Goal: Task Accomplishment & Management: Manage account settings

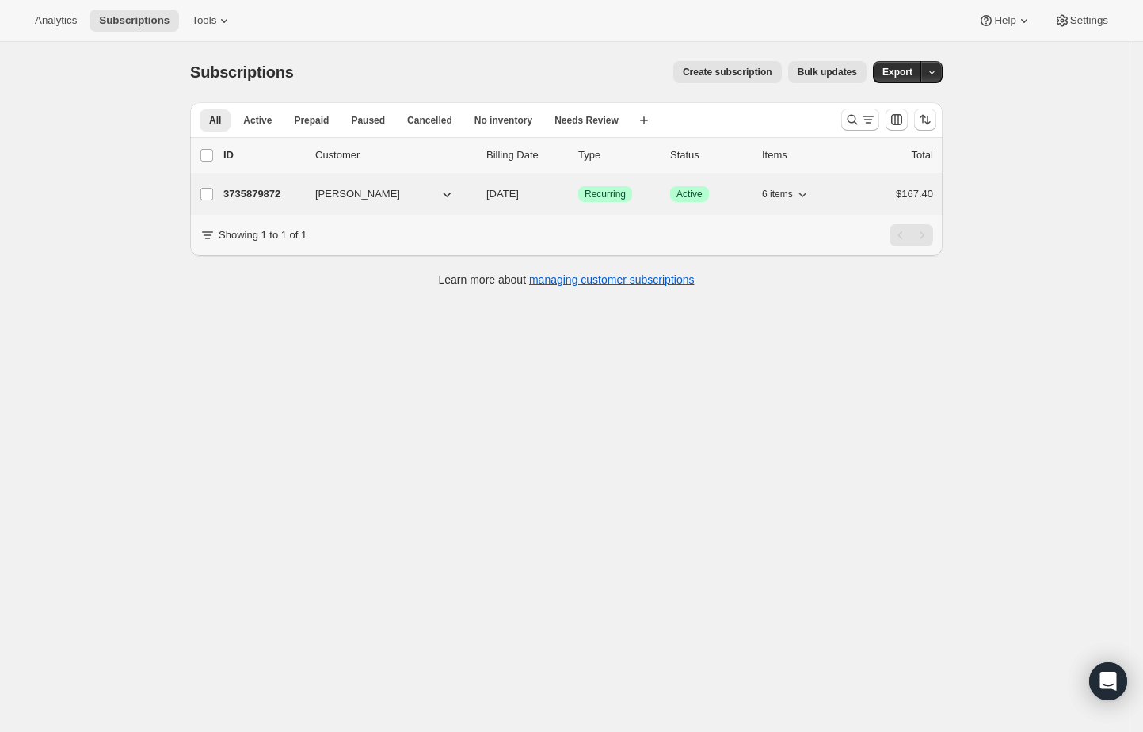
click at [318, 195] on div "3735879872 Anne Marie Chung 04/12/2026 Success Recurring Success Active 6 items…" at bounding box center [578, 194] width 710 height 22
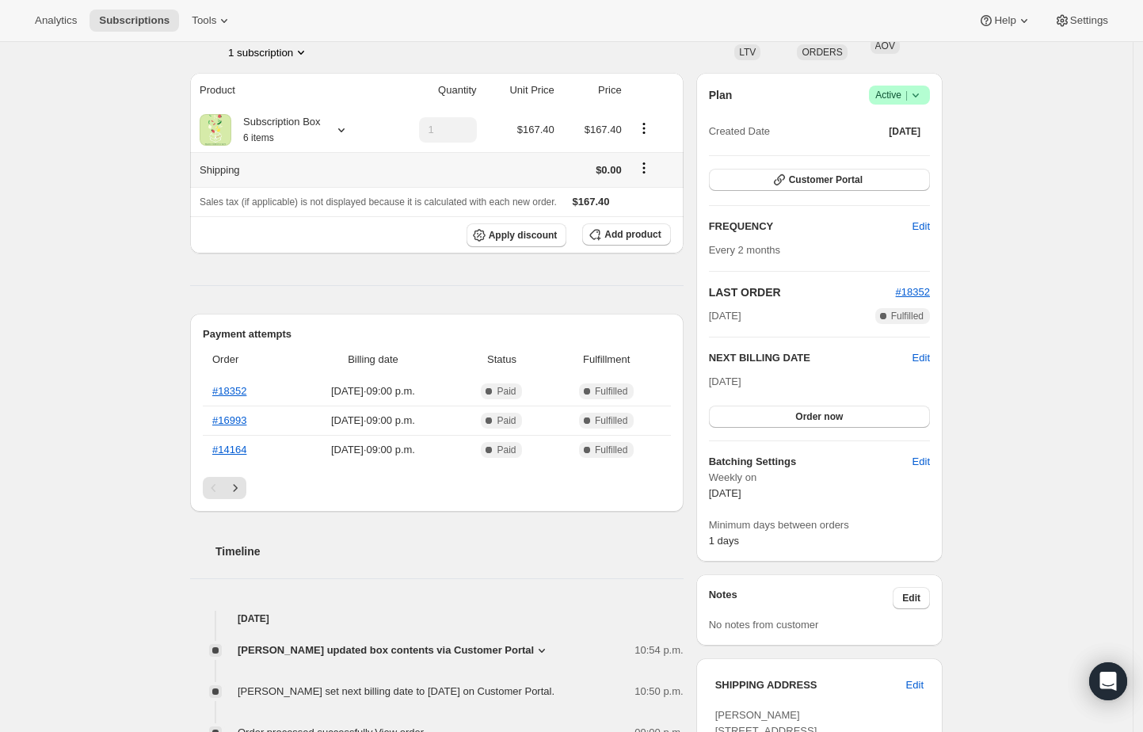
scroll to position [348, 0]
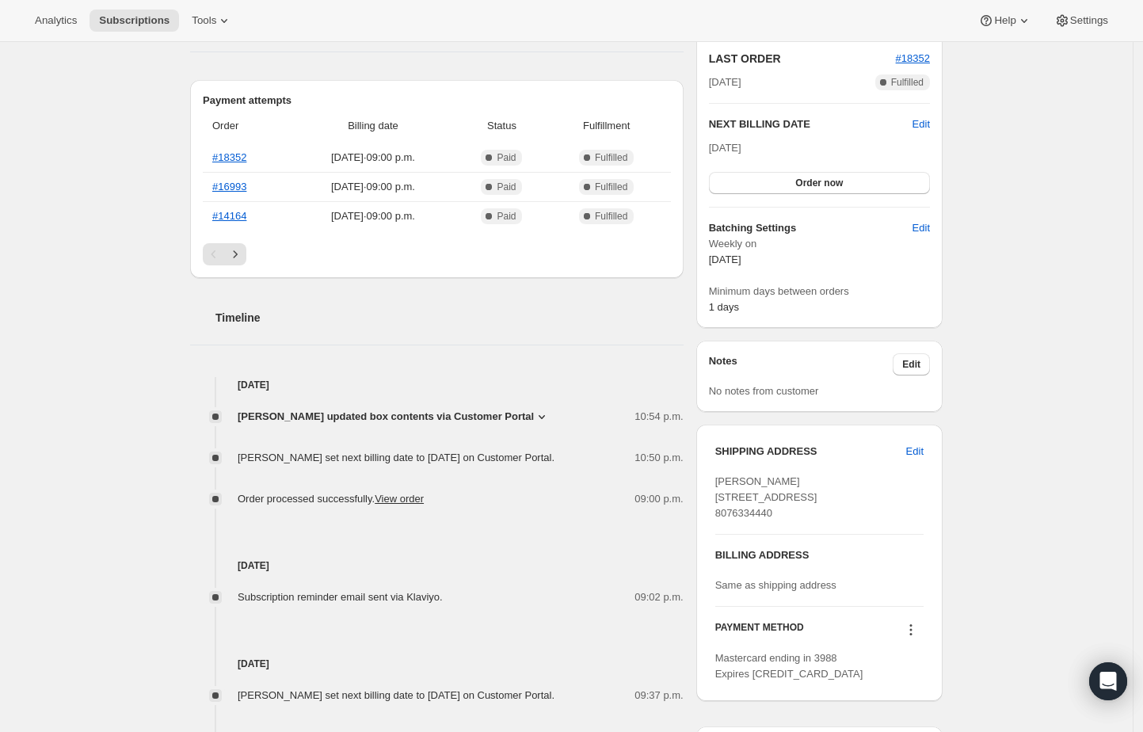
click at [550, 413] on icon at bounding box center [542, 417] width 16 height 16
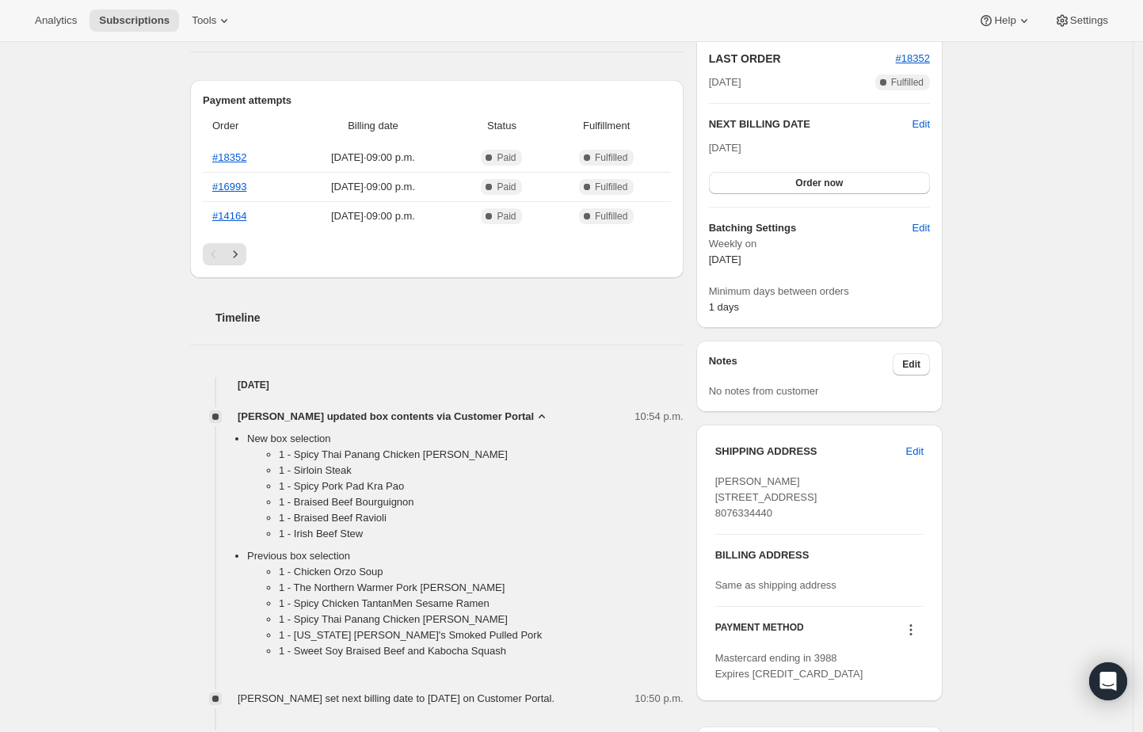
click at [550, 413] on icon at bounding box center [542, 417] width 16 height 16
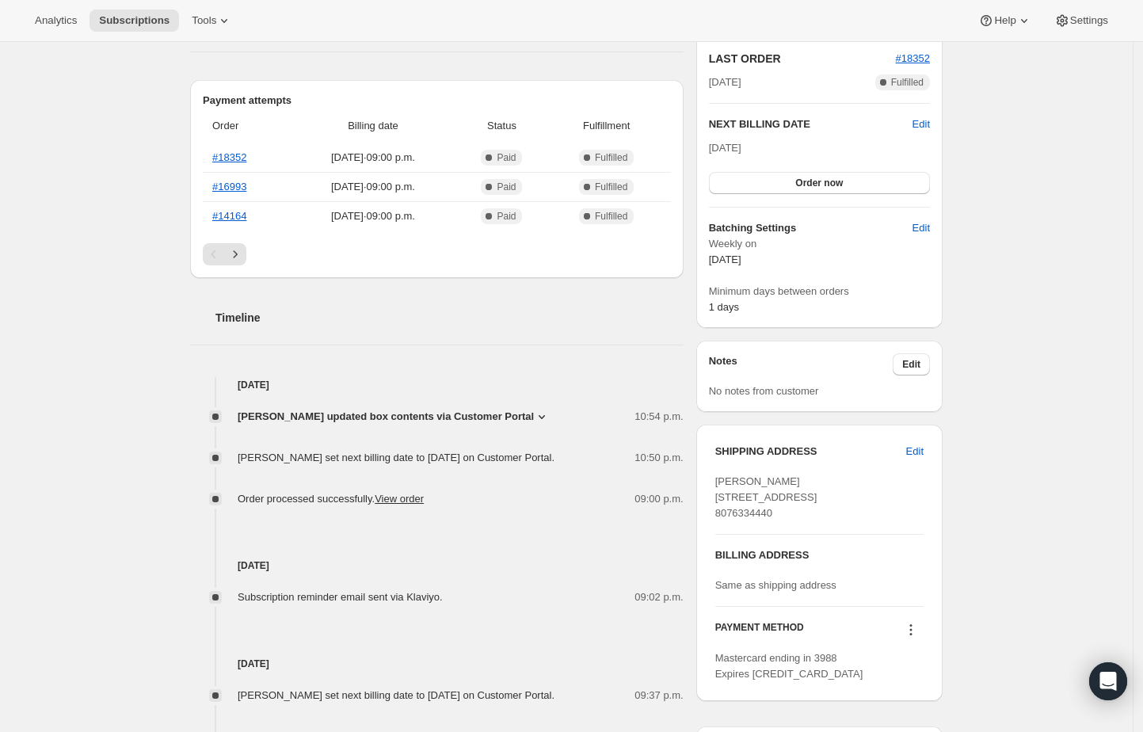
click at [1068, 364] on div "Subscription #3735879872. This page is ready Subscription #3735879872 Success R…" at bounding box center [566, 344] width 1133 height 1303
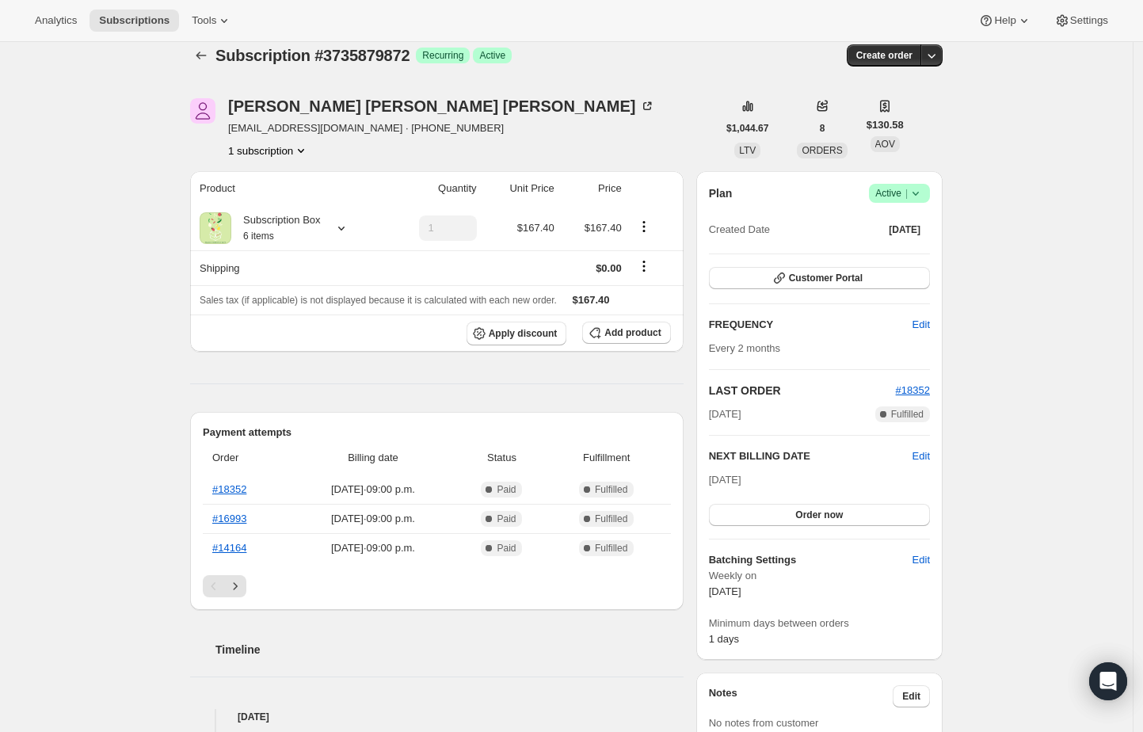
scroll to position [0, 0]
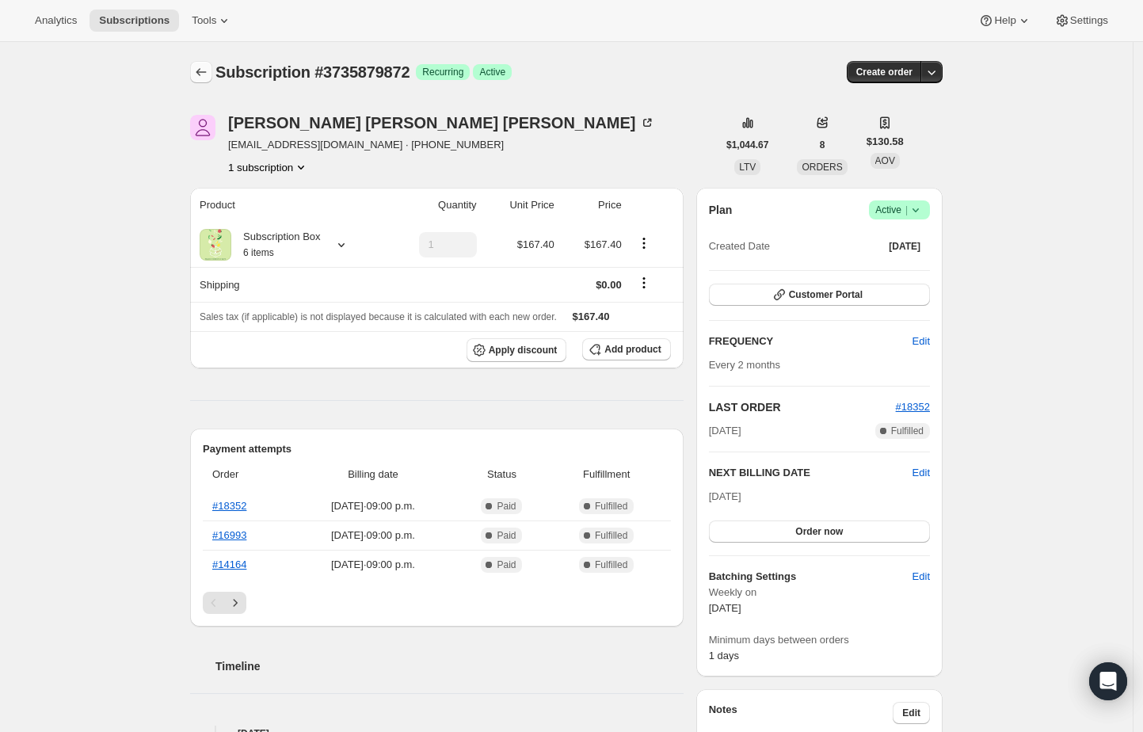
click at [207, 73] on icon "Subscriptions" at bounding box center [201, 72] width 16 height 16
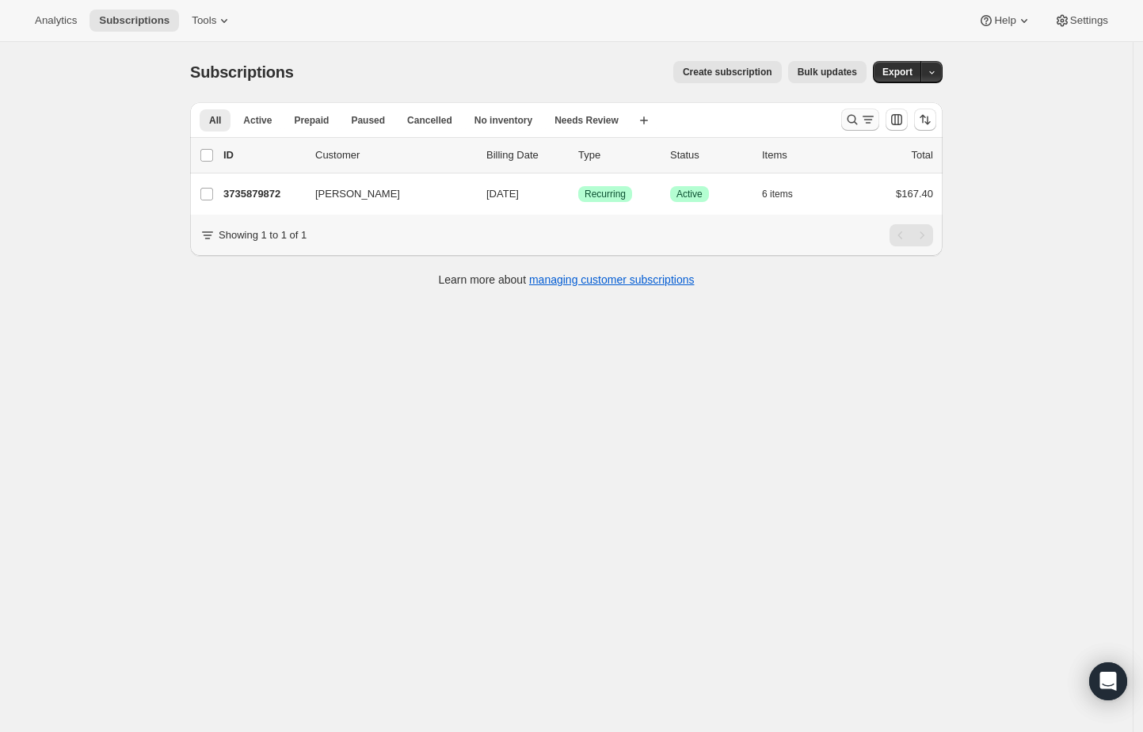
click at [859, 124] on icon "Search and filter results" at bounding box center [852, 120] width 16 height 16
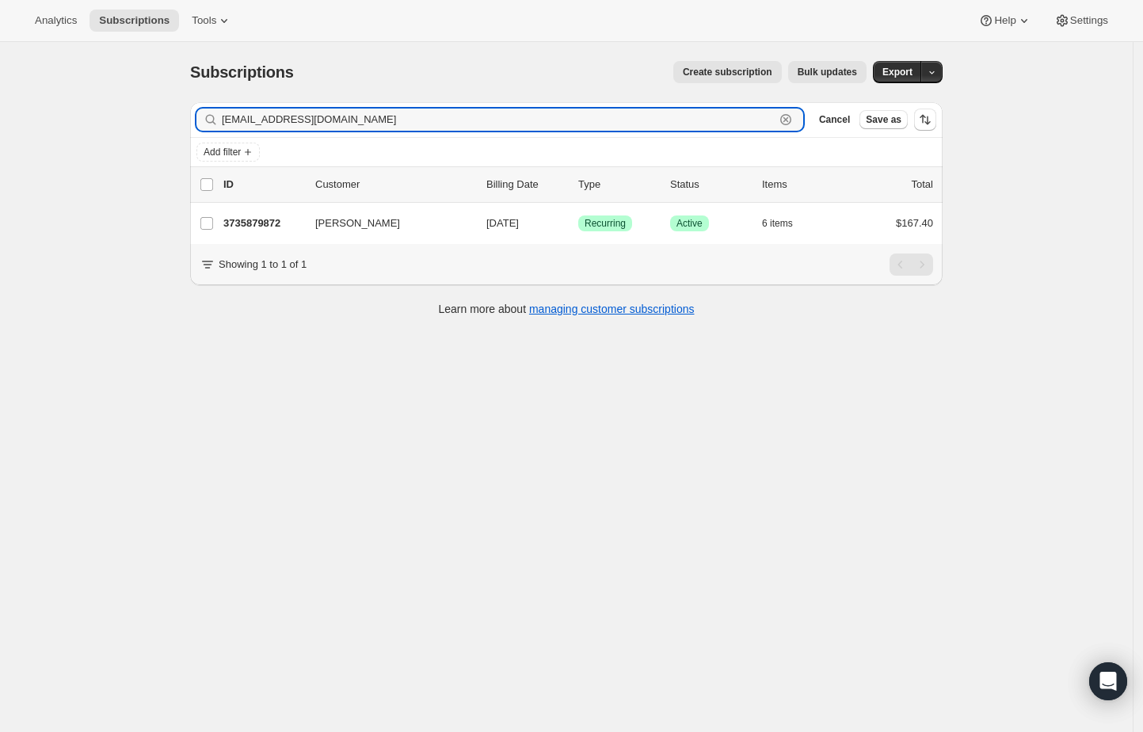
click at [794, 120] on icon "button" at bounding box center [786, 120] width 16 height 16
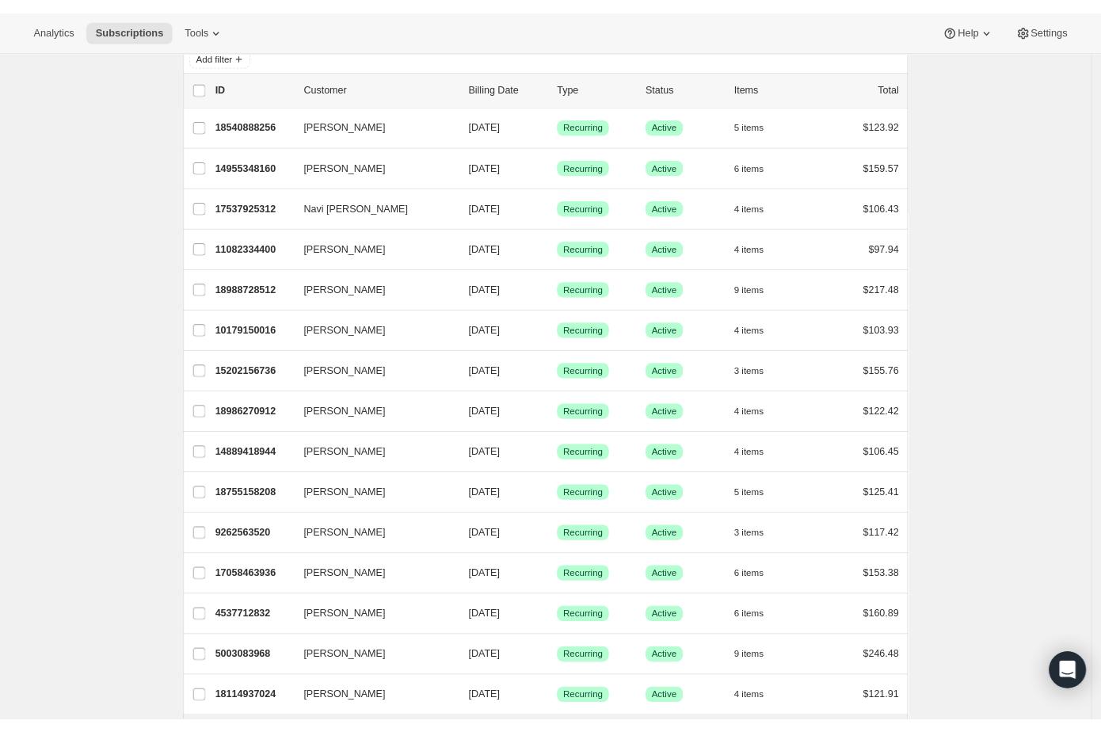
scroll to position [97, 0]
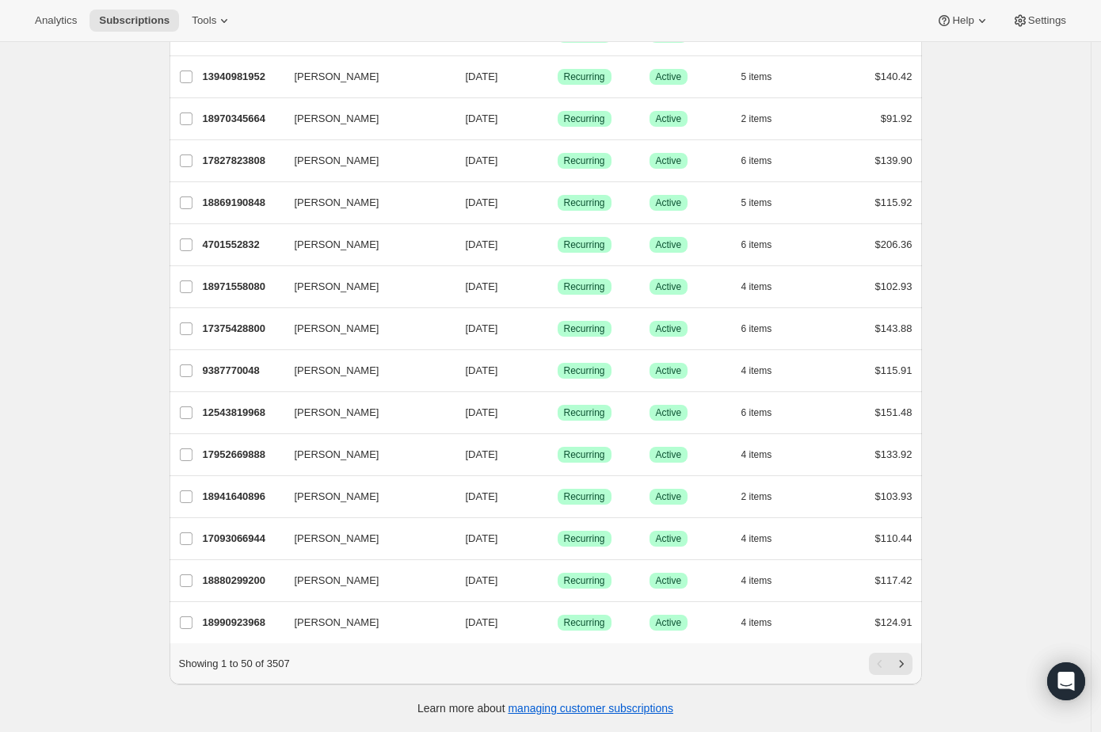
scroll to position [1674, 0]
click at [909, 667] on icon "Next" at bounding box center [901, 664] width 16 height 16
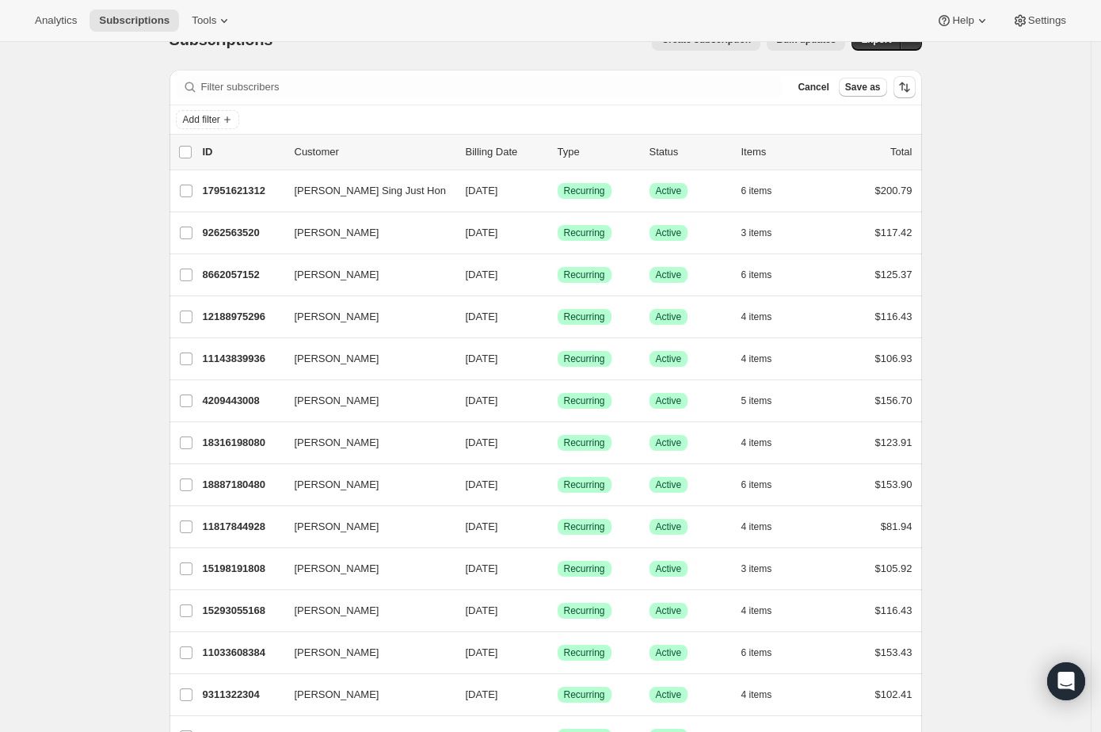
scroll to position [0, 0]
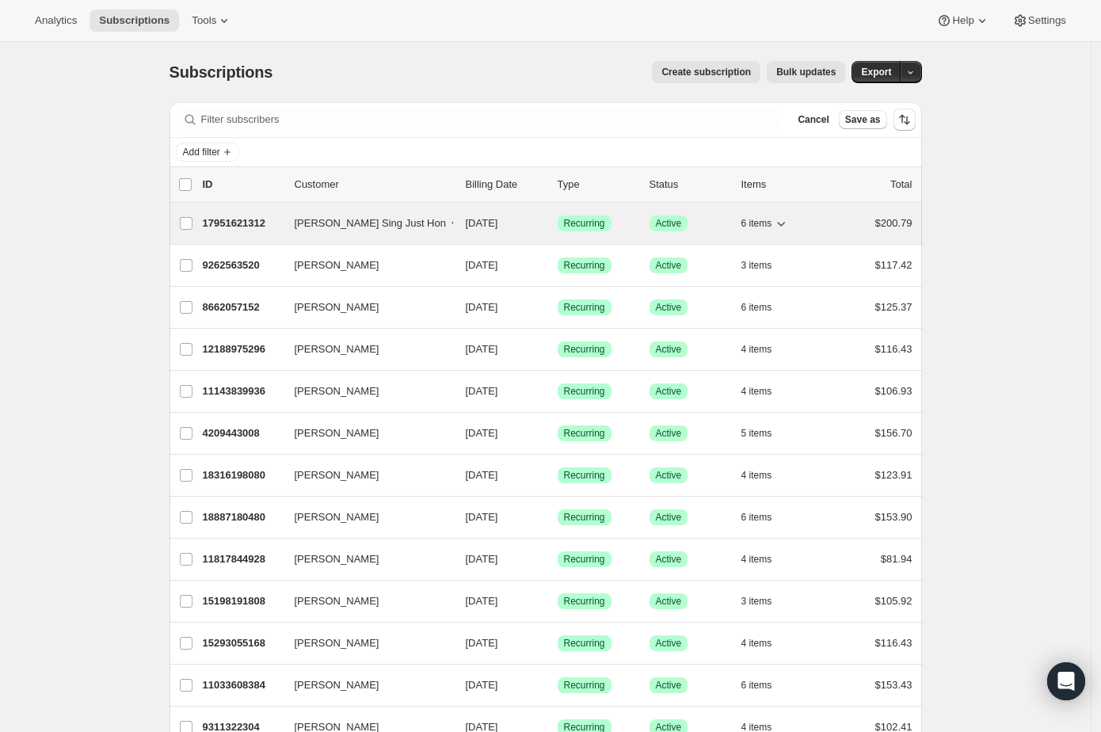
click at [240, 219] on p "17951621312" at bounding box center [242, 223] width 79 height 16
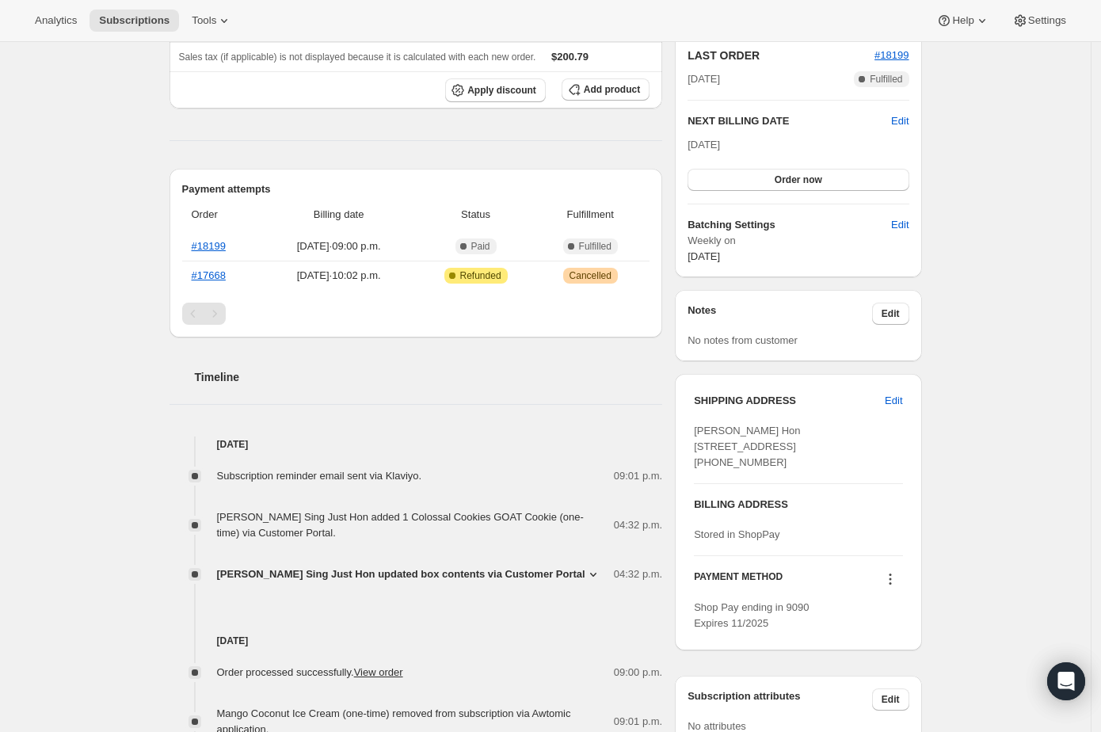
scroll to position [352, 0]
click at [585, 576] on icon at bounding box center [593, 574] width 16 height 16
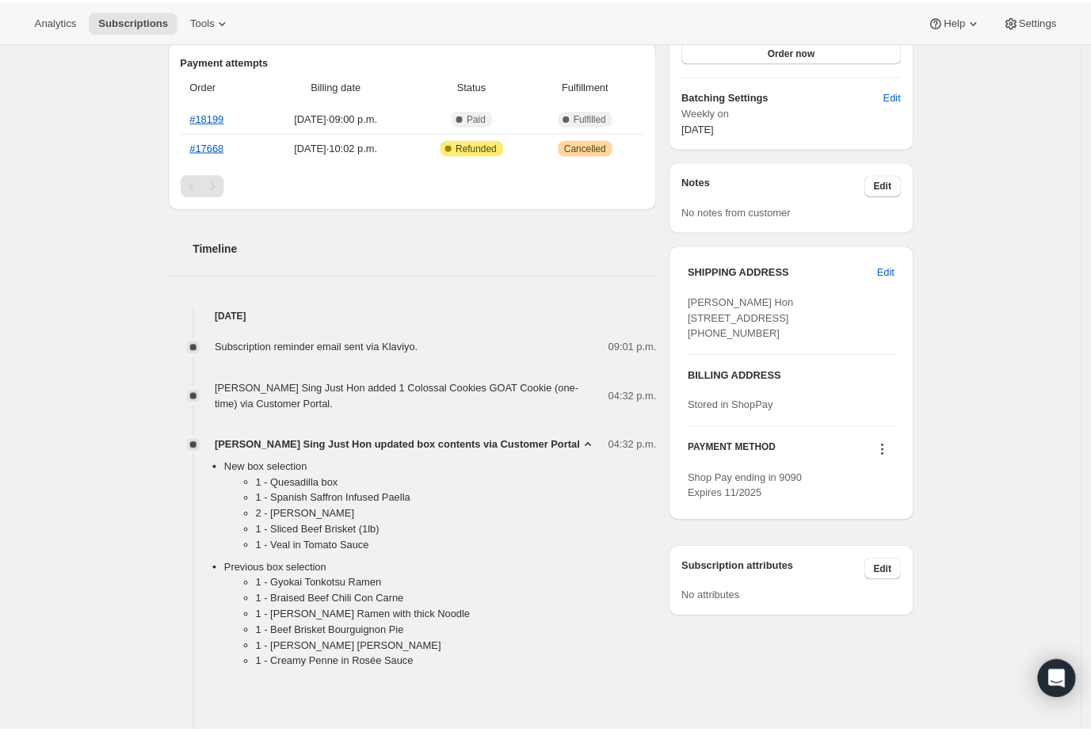
scroll to position [489, 0]
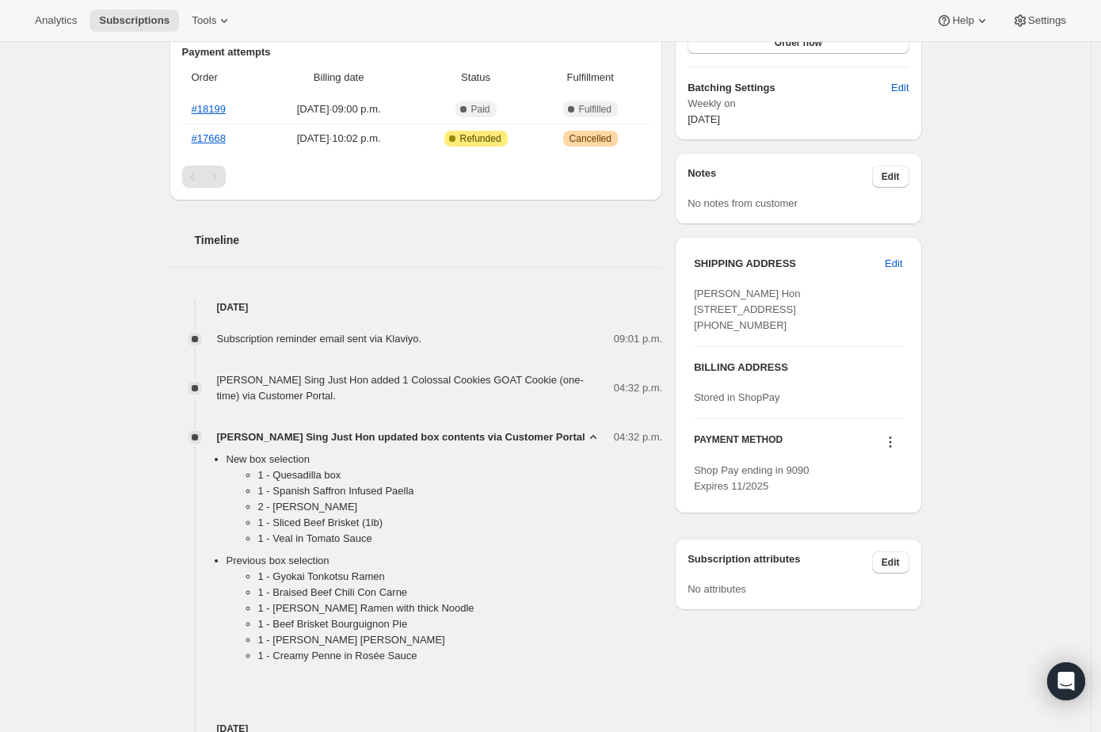
click at [337, 468] on li "1 - Quesadilla box" at bounding box center [460, 475] width 405 height 16
click at [373, 486] on li "1 - Spanish Saffron Infused Paella" at bounding box center [460, 491] width 405 height 16
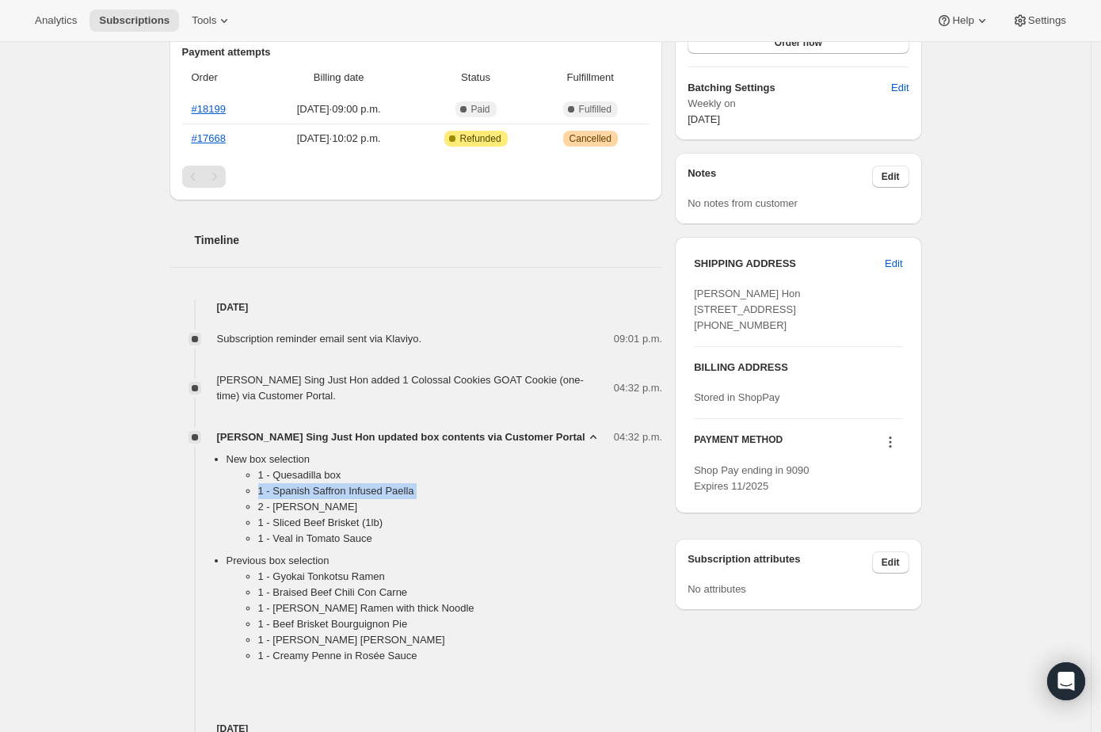
click at [373, 486] on li "1 - Spanish Saffron Infused Paella" at bounding box center [460, 491] width 405 height 16
click at [387, 507] on li "2 - Umami Shoyu Ramen" at bounding box center [460, 507] width 405 height 16
click at [414, 526] on li "1 - Sliced Beef Brisket (1lb)" at bounding box center [460, 523] width 405 height 16
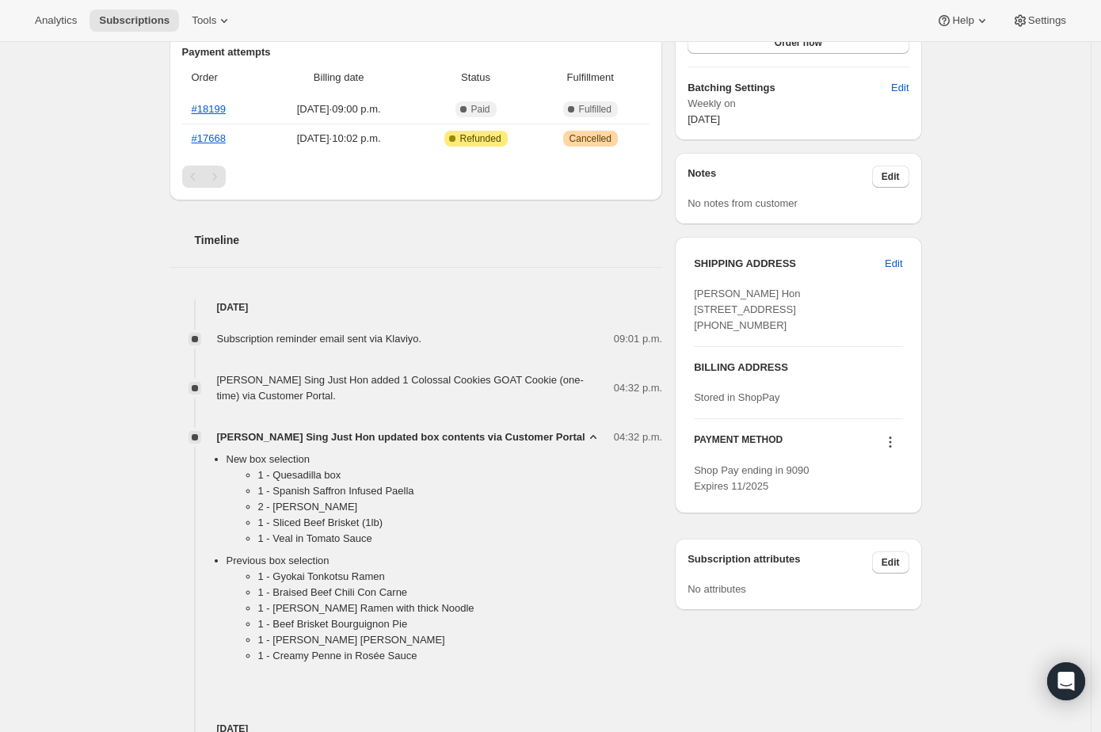
click at [414, 526] on li "1 - Sliced Beef Brisket (1lb)" at bounding box center [460, 523] width 405 height 16
click at [406, 539] on li "1 - Veal in Tomato Sauce" at bounding box center [460, 539] width 405 height 16
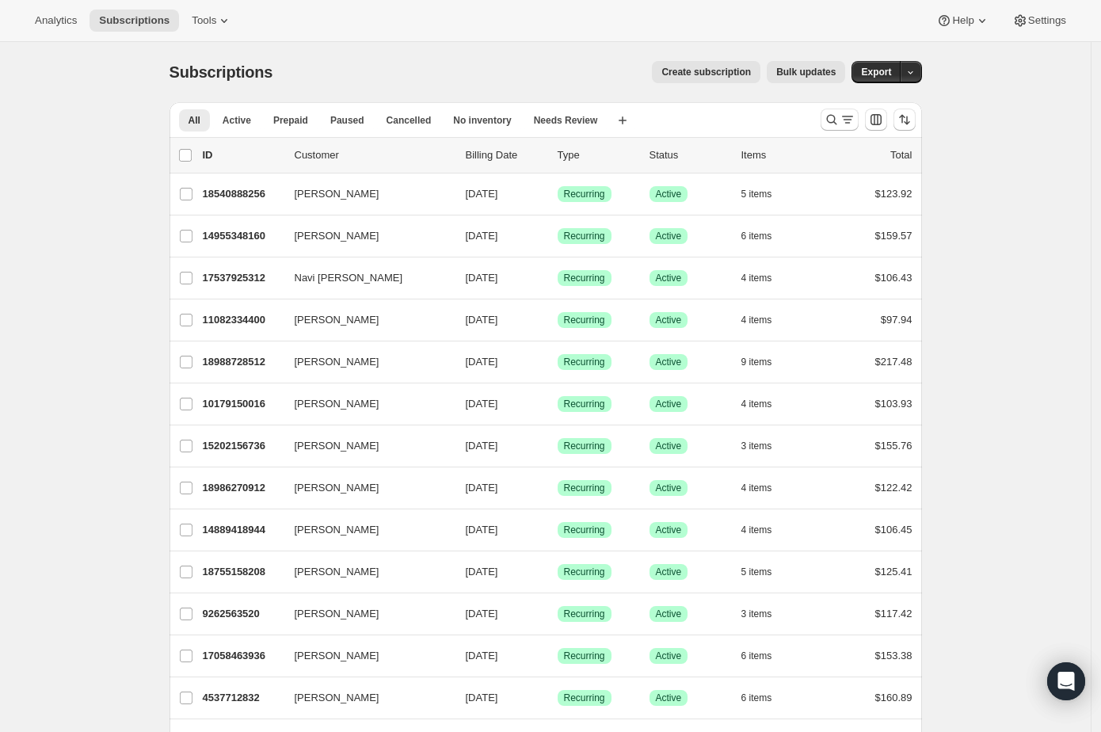
click at [823, 119] on div at bounding box center [868, 120] width 108 height 32
click at [829, 119] on icon "Search and filter results" at bounding box center [832, 120] width 16 height 16
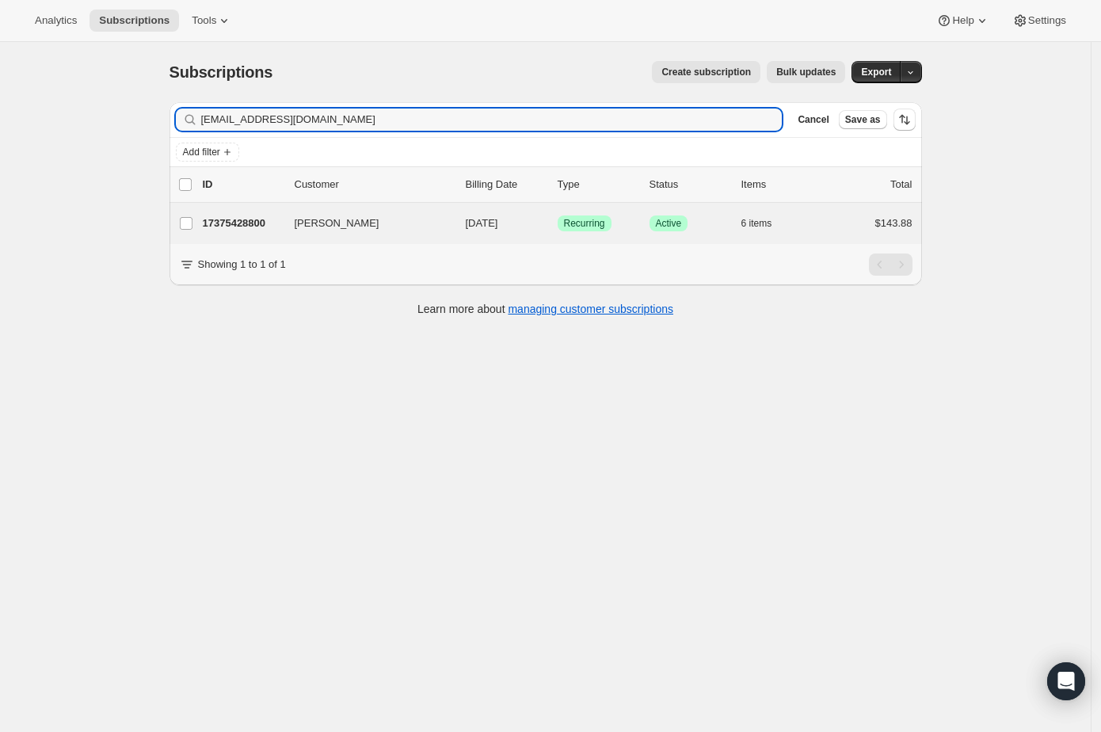
type input "lavertblanc@gmail.com"
click at [266, 237] on div "Gulnara Chinakaeva 17375428800 Gulnara Chinakaeva 09/21/2025 Success Recurring …" at bounding box center [545, 223] width 752 height 41
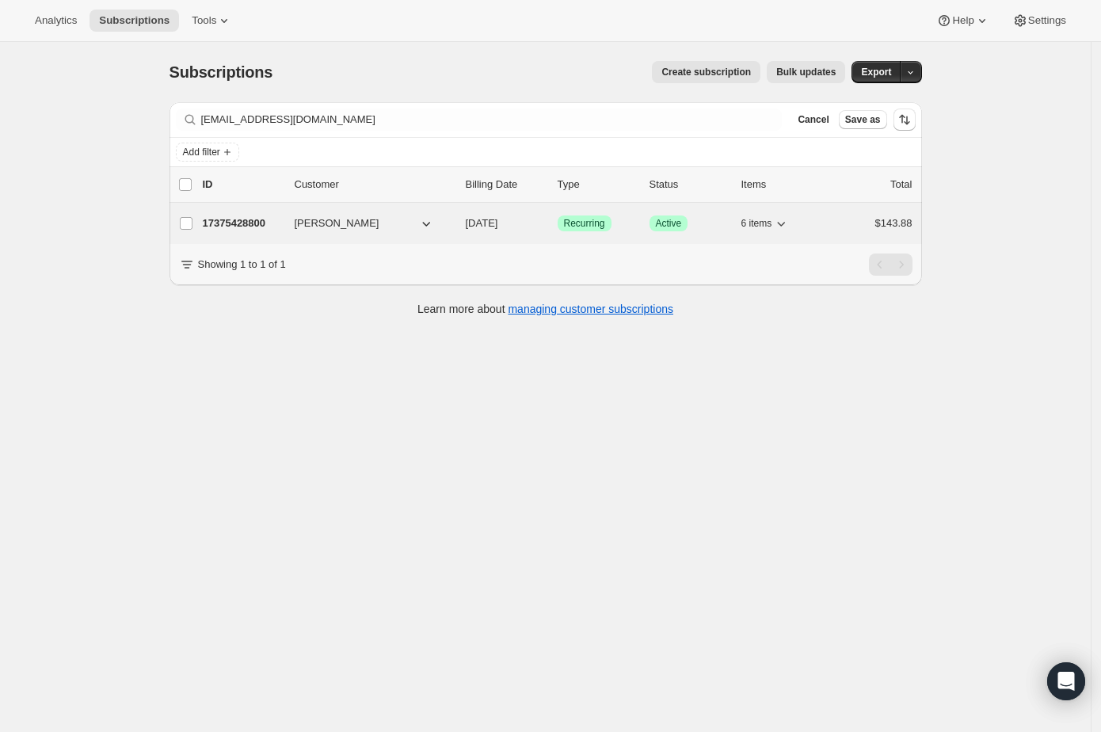
click at [266, 227] on p "17375428800" at bounding box center [242, 223] width 79 height 16
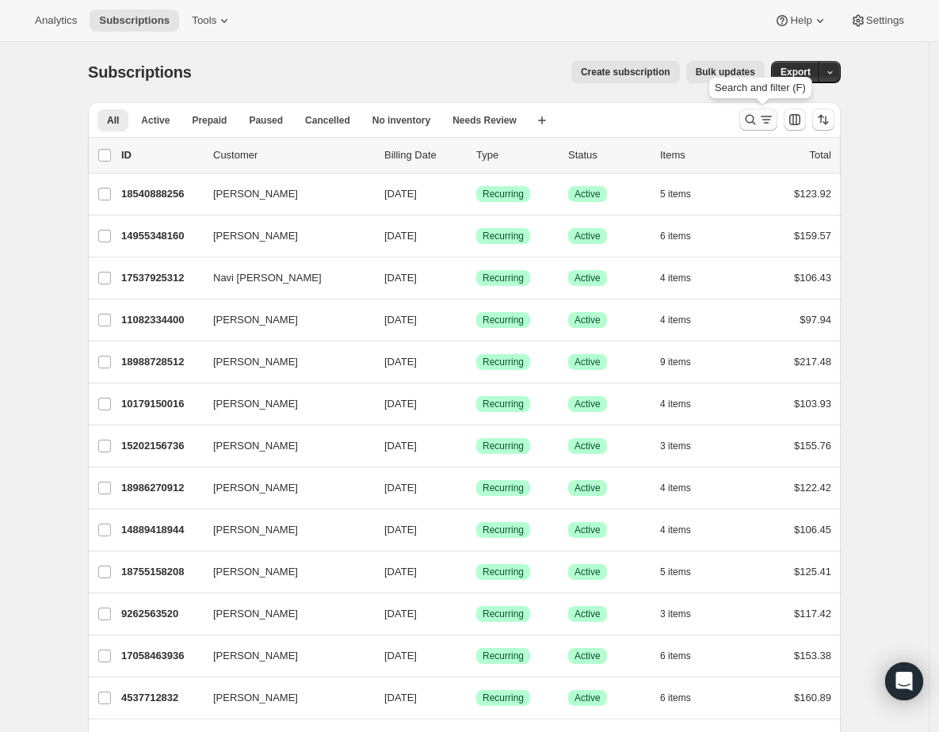
click at [752, 121] on icon "Search and filter results" at bounding box center [750, 120] width 16 height 16
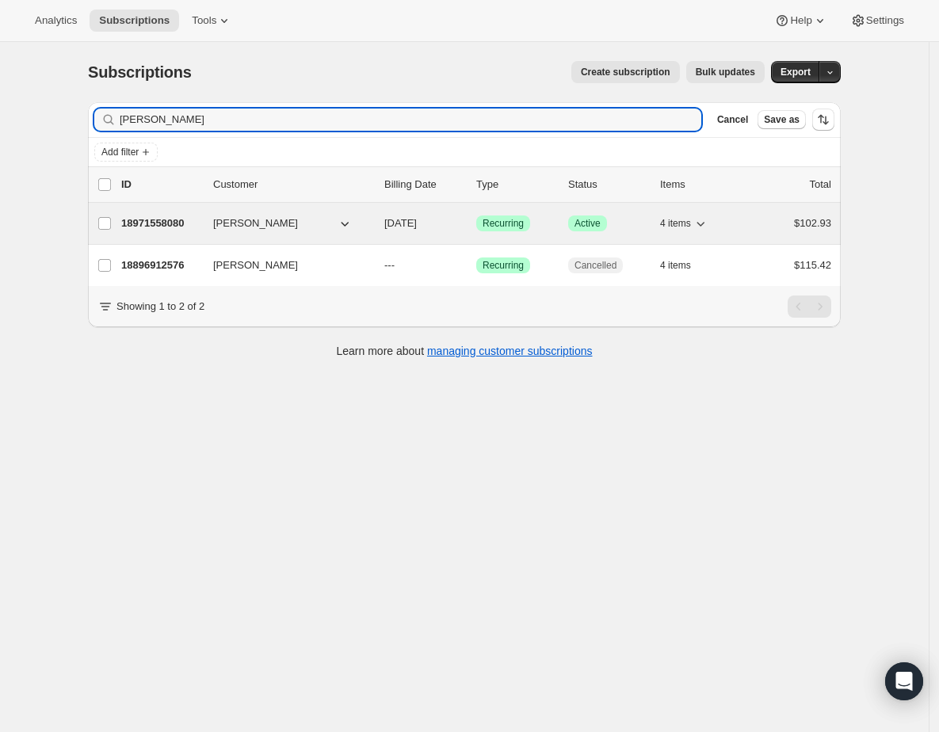
type input "[PERSON_NAME]"
click at [187, 221] on p "18971558080" at bounding box center [160, 223] width 79 height 16
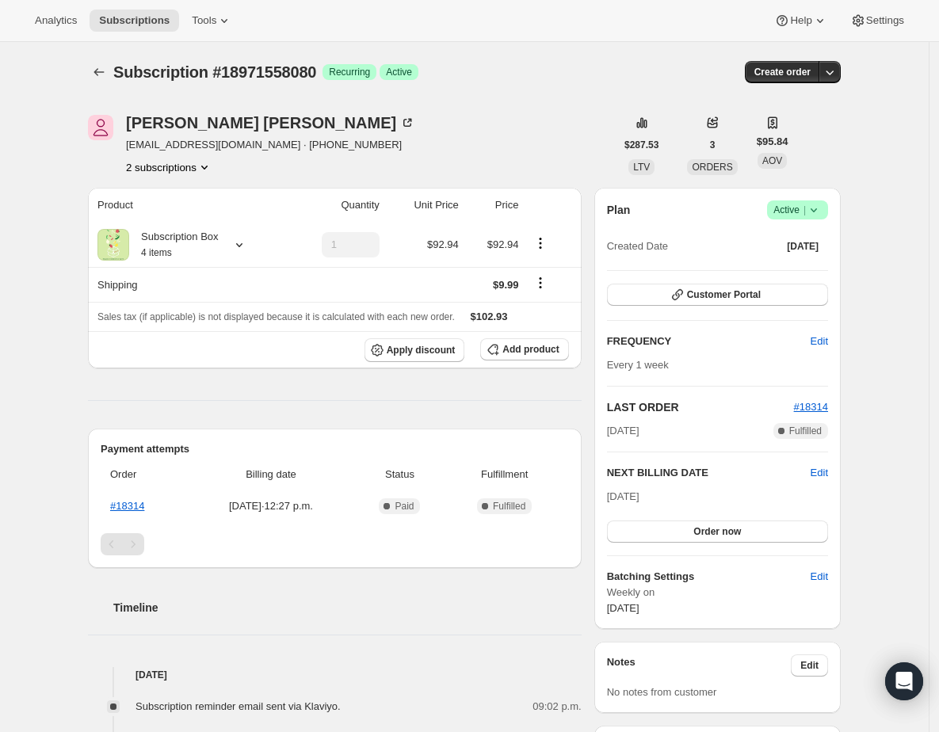
click at [821, 212] on icon at bounding box center [813, 210] width 16 height 16
click at [813, 235] on span "Pause subscription" at bounding box center [796, 240] width 87 height 12
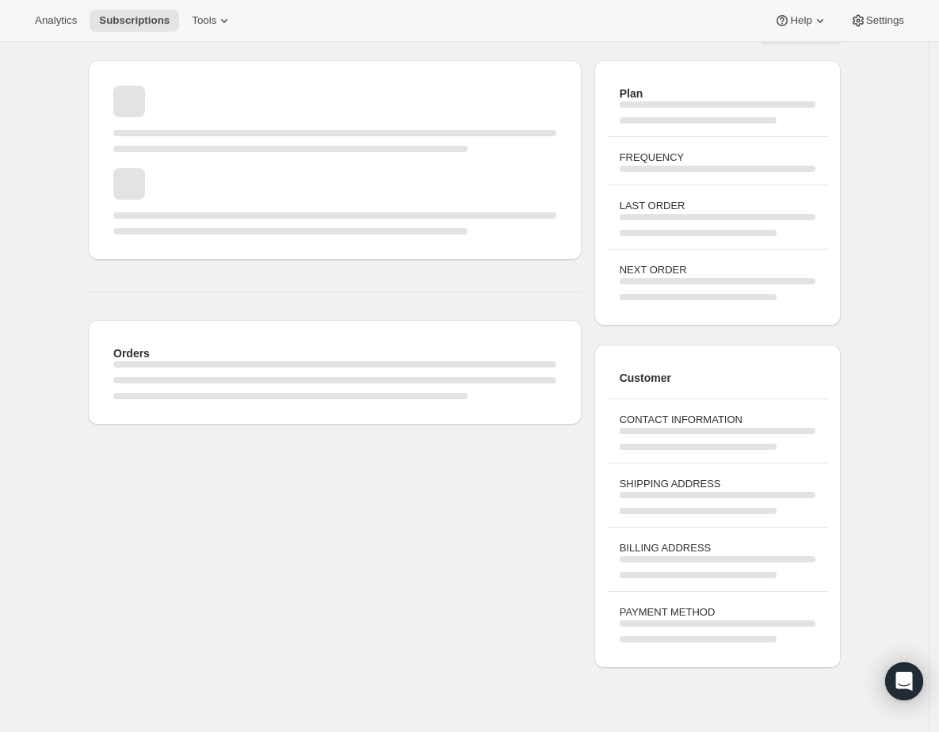
scroll to position [433, 0]
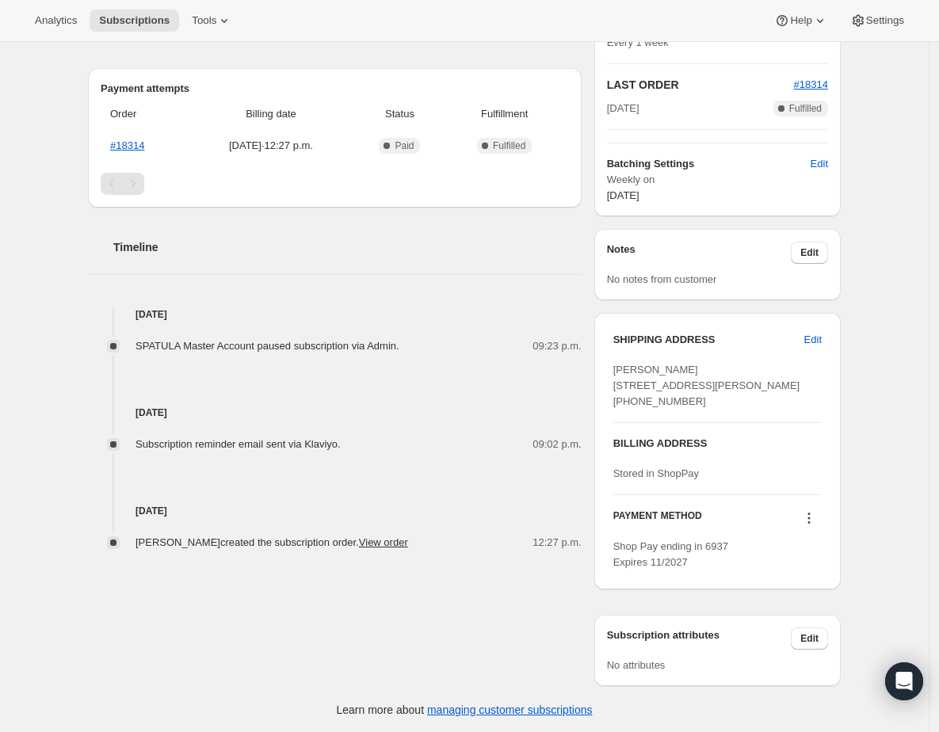
click at [638, 372] on span "[PERSON_NAME] [STREET_ADDRESS][PERSON_NAME] [PHONE_NUMBER]" at bounding box center [706, 386] width 187 height 44
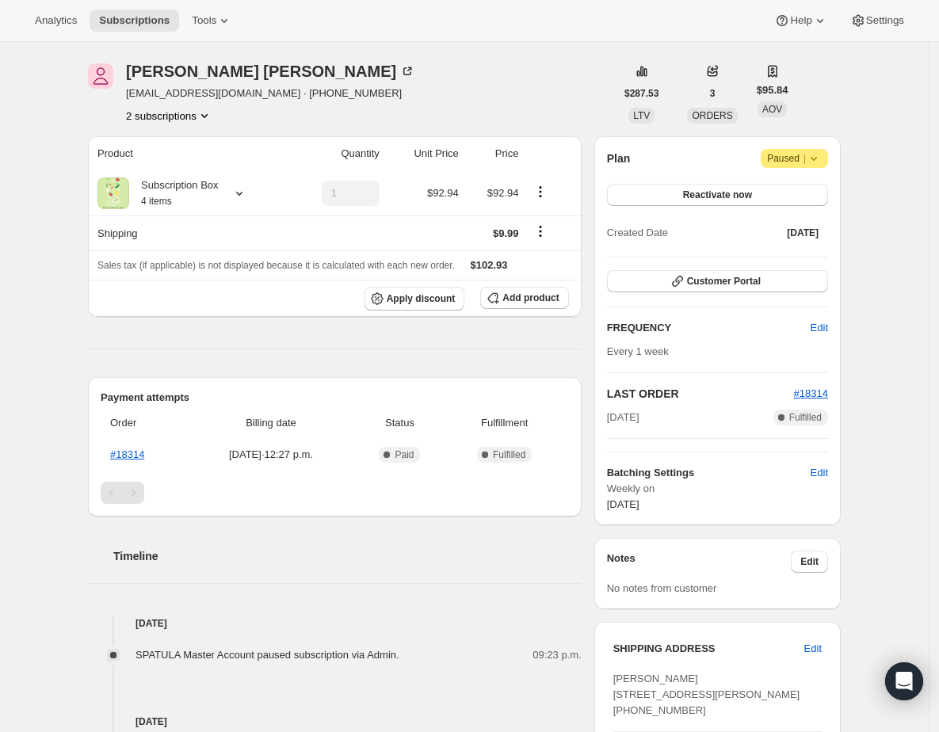
scroll to position [137, 0]
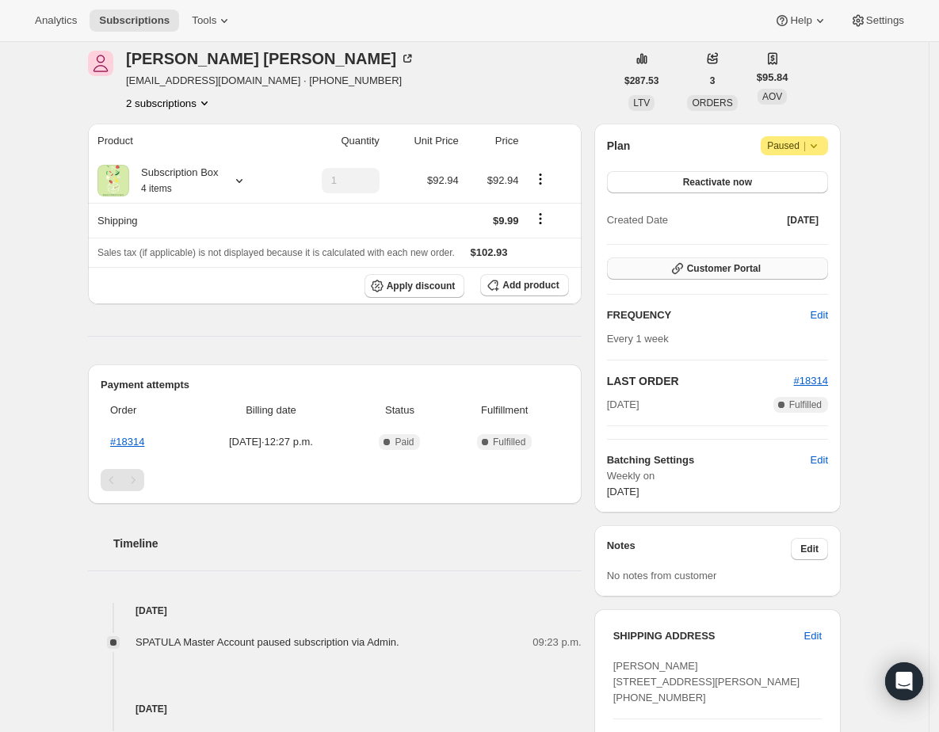
click at [799, 268] on button "Customer Portal" at bounding box center [717, 268] width 221 height 22
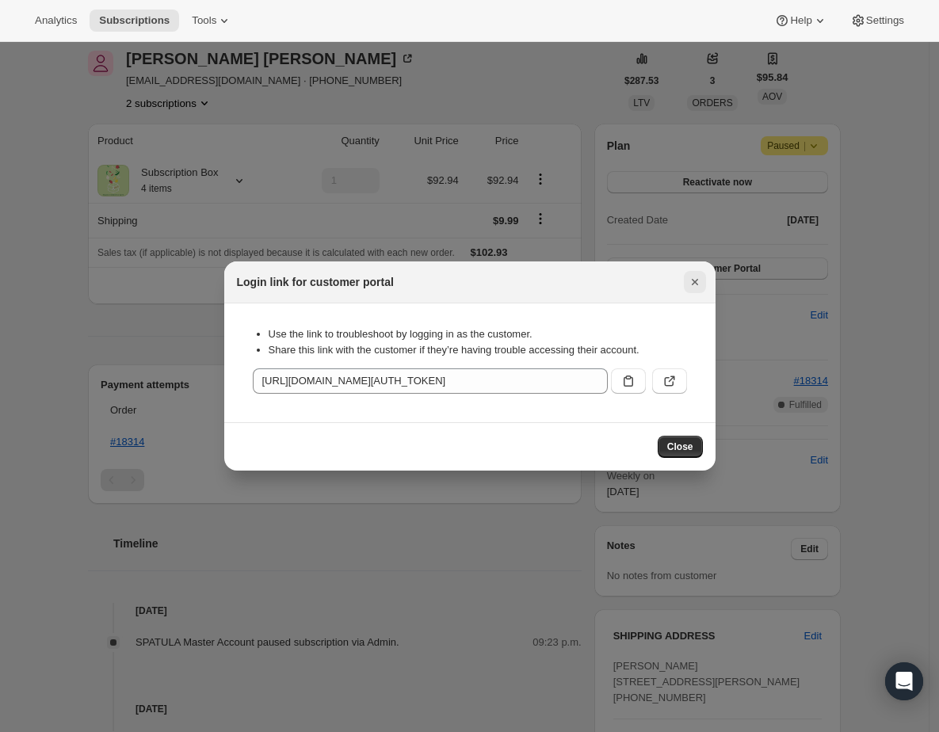
click at [699, 278] on icon "Close" at bounding box center [695, 282] width 16 height 16
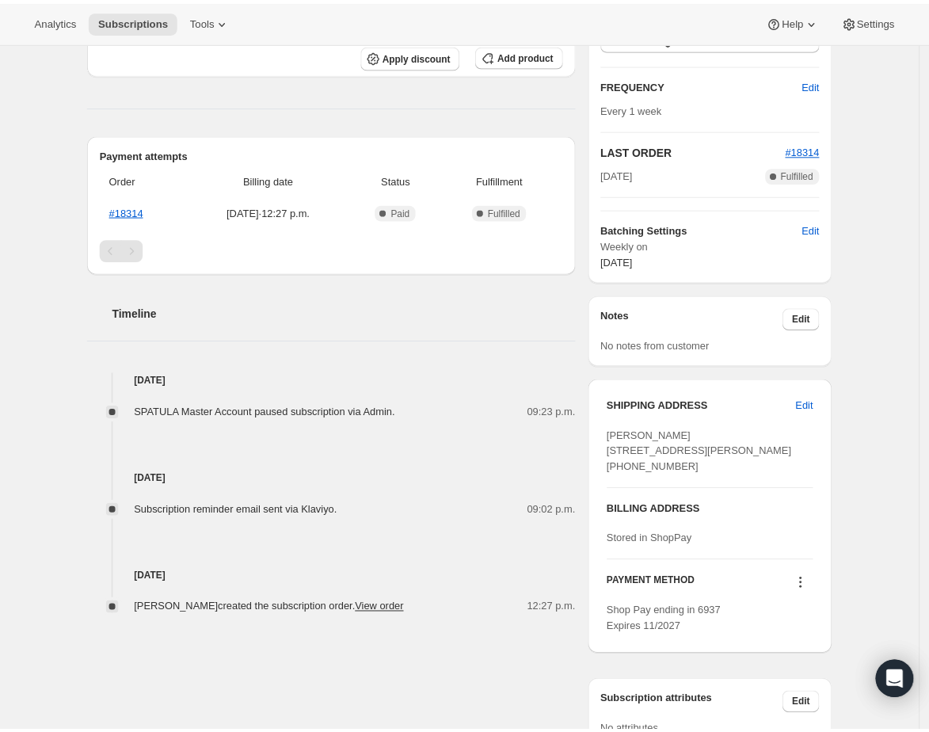
scroll to position [0, 0]
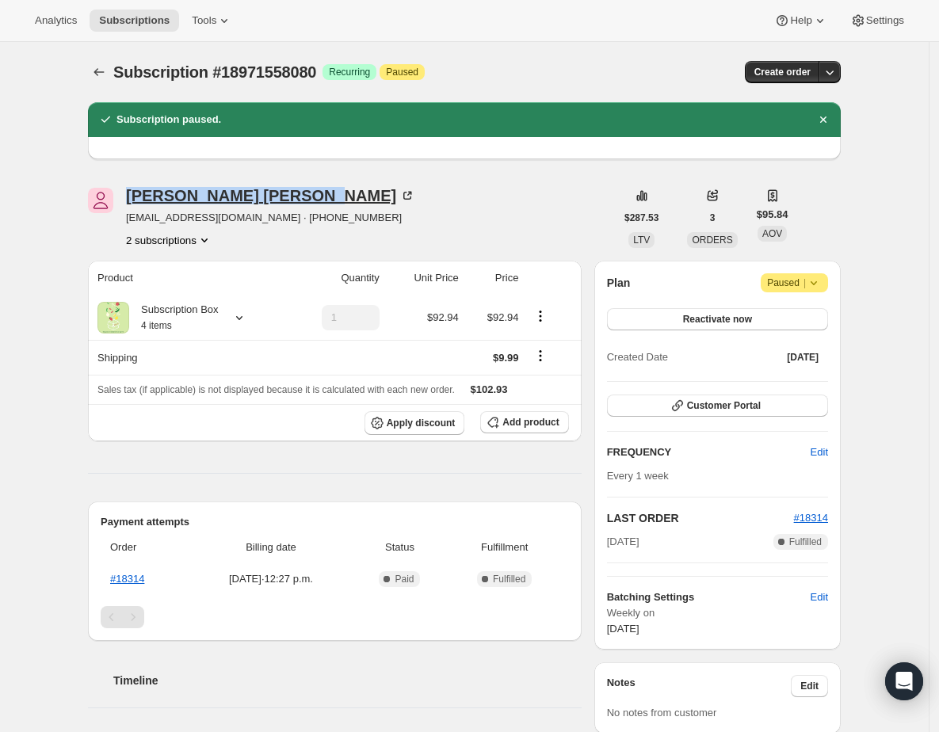
drag, startPoint x: 137, startPoint y: 198, endPoint x: 221, endPoint y: 203, distance: 84.1
click at [221, 203] on div "[PERSON_NAME] [EMAIL_ADDRESS][DOMAIN_NAME] · [PHONE_NUMBER] 2 subscriptions" at bounding box center [351, 218] width 527 height 60
copy div "[PERSON_NAME]"
